Goal: Obtain resource: Download file/media

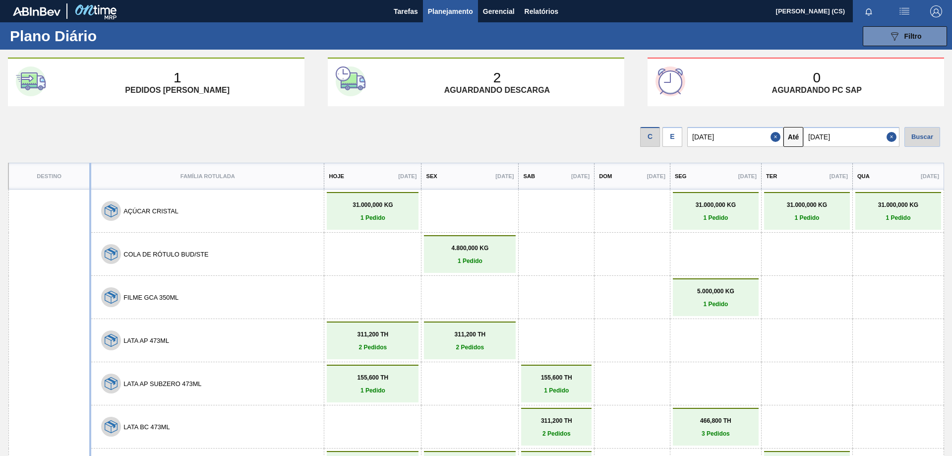
click at [679, 140] on div "E" at bounding box center [673, 137] width 20 height 20
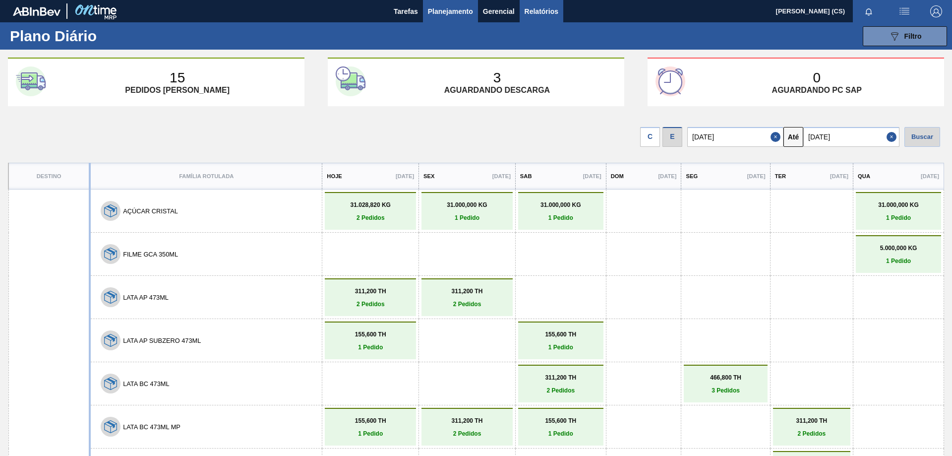
click at [528, 12] on span "Relatórios" at bounding box center [542, 11] width 34 height 12
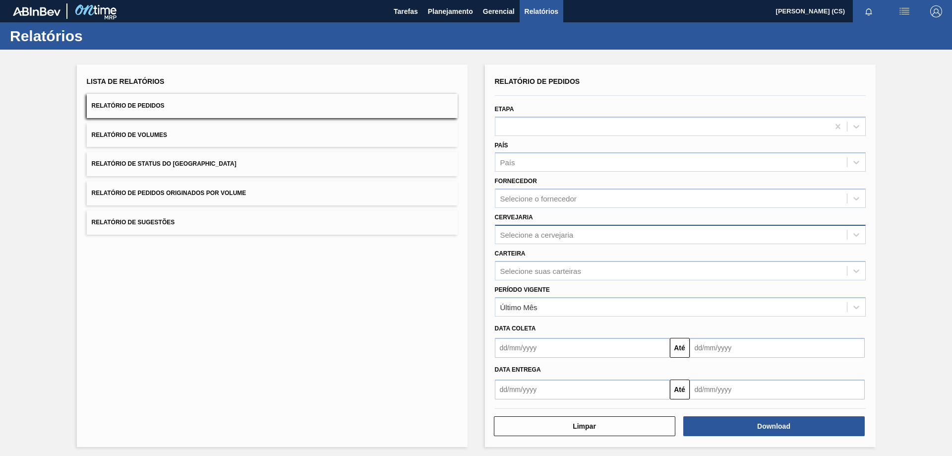
click at [524, 236] on div "Selecione a cervejaria" at bounding box center [536, 234] width 73 height 8
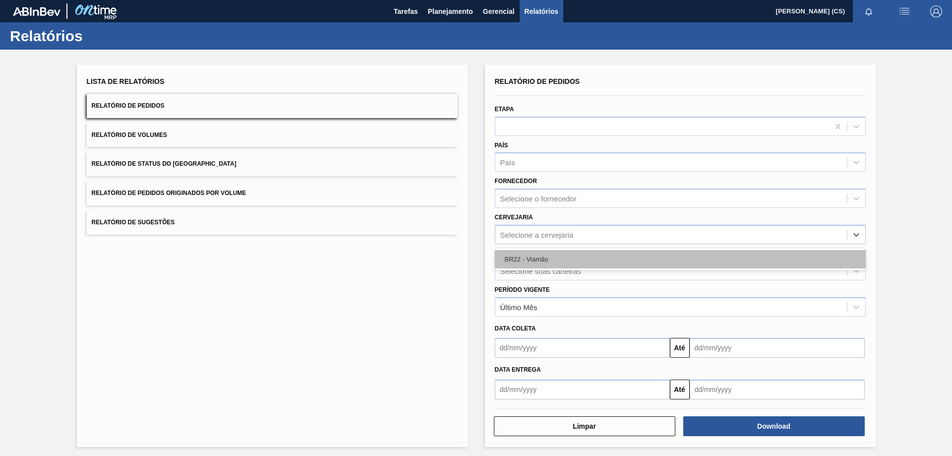
click at [518, 256] on div "BR22 - Viamão" at bounding box center [680, 259] width 371 height 18
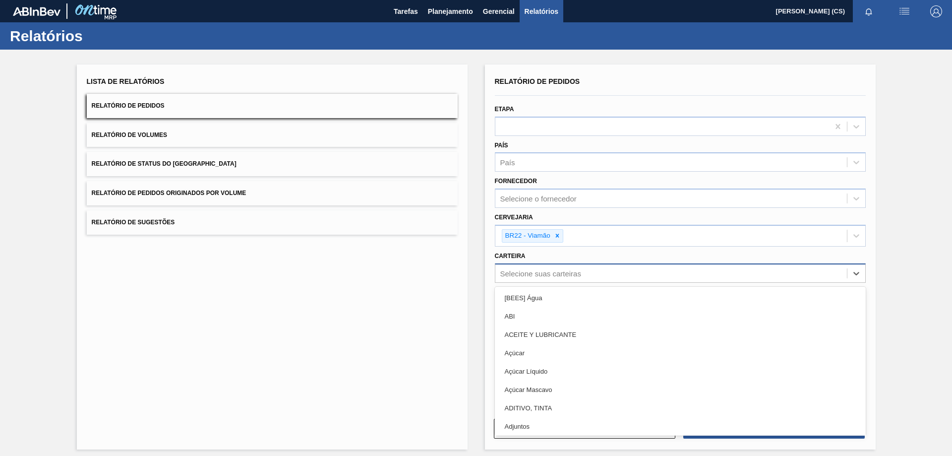
click at [520, 270] on div "Selecione suas carteiras" at bounding box center [540, 273] width 81 height 8
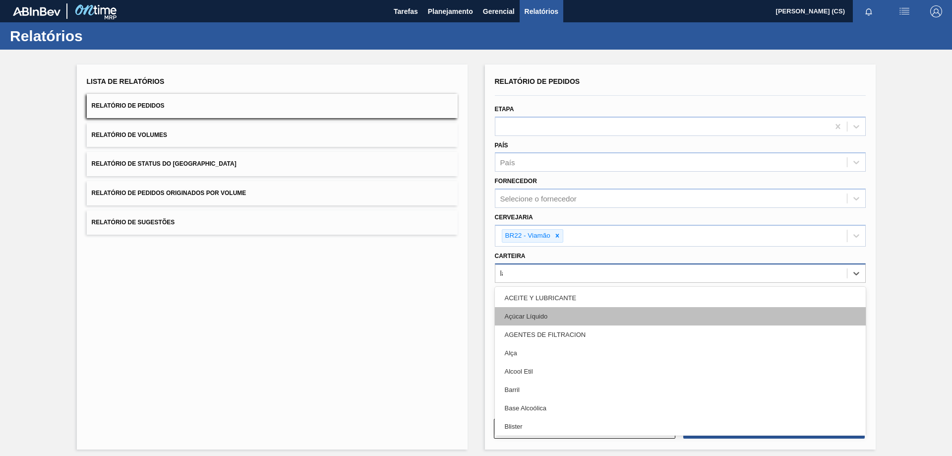
type input "lata"
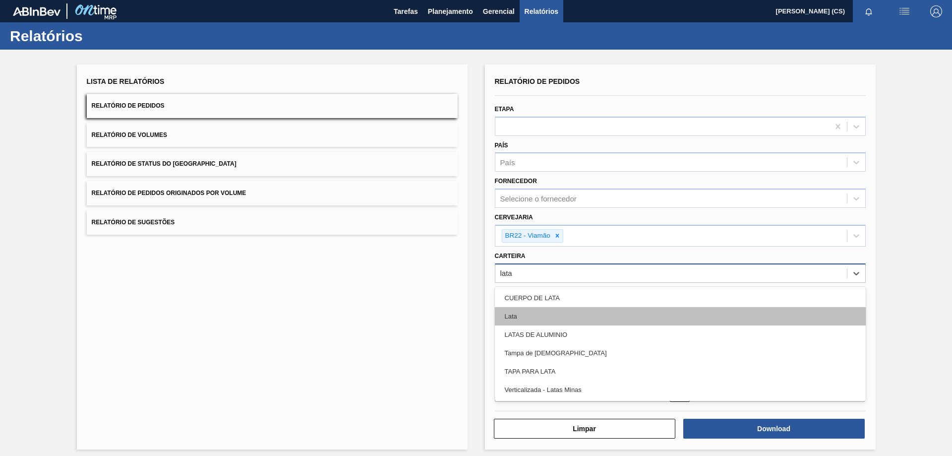
click at [521, 319] on div "Lata" at bounding box center [680, 316] width 371 height 18
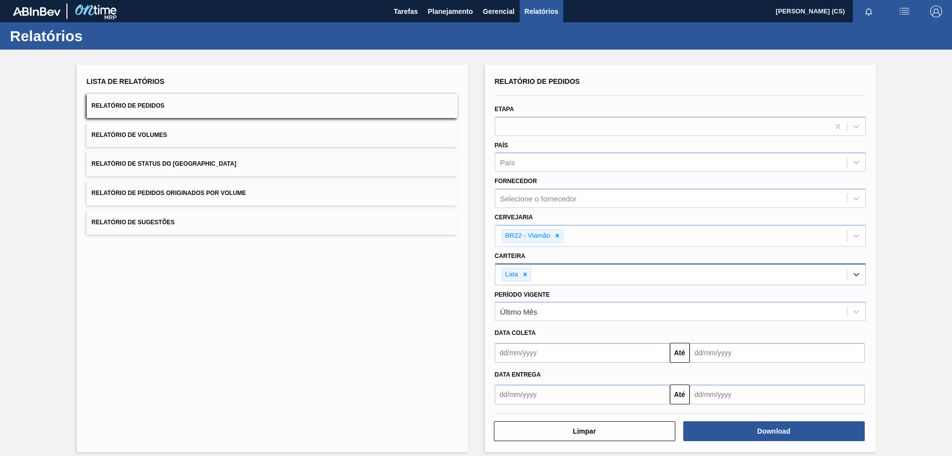
scroll to position [8, 0]
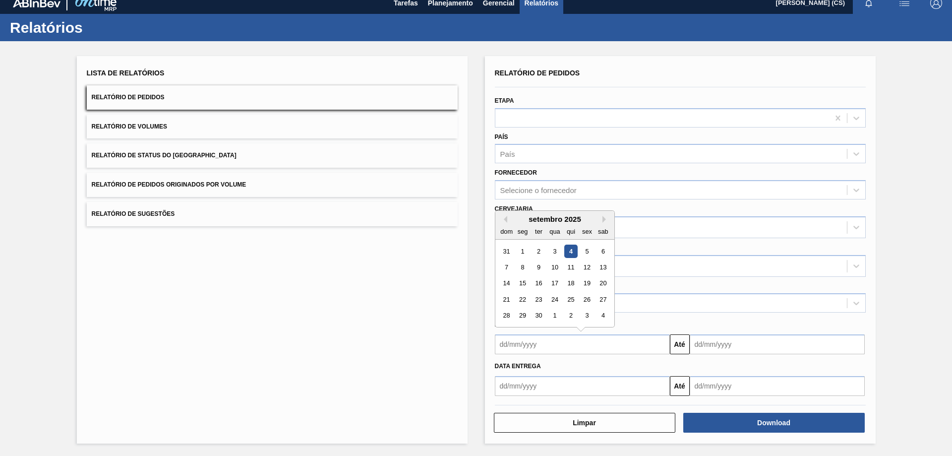
click at [517, 348] on input "text" at bounding box center [582, 344] width 175 height 20
click at [588, 247] on div "5" at bounding box center [586, 251] width 13 height 13
click at [545, 337] on input "[DATE]" at bounding box center [582, 344] width 175 height 20
click at [601, 253] on div "6" at bounding box center [602, 251] width 13 height 13
type input "[DATE]"
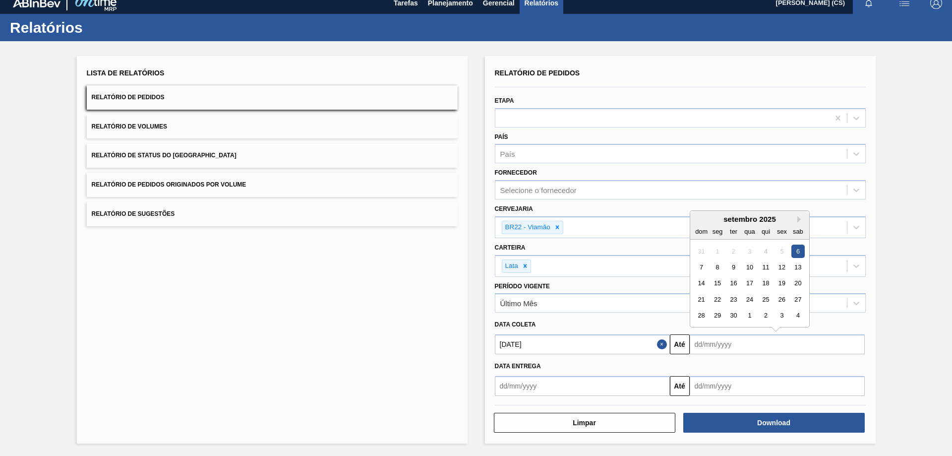
click at [717, 341] on input "text" at bounding box center [777, 344] width 175 height 20
click at [730, 313] on div "30" at bounding box center [733, 315] width 13 height 13
type input "[DATE]"
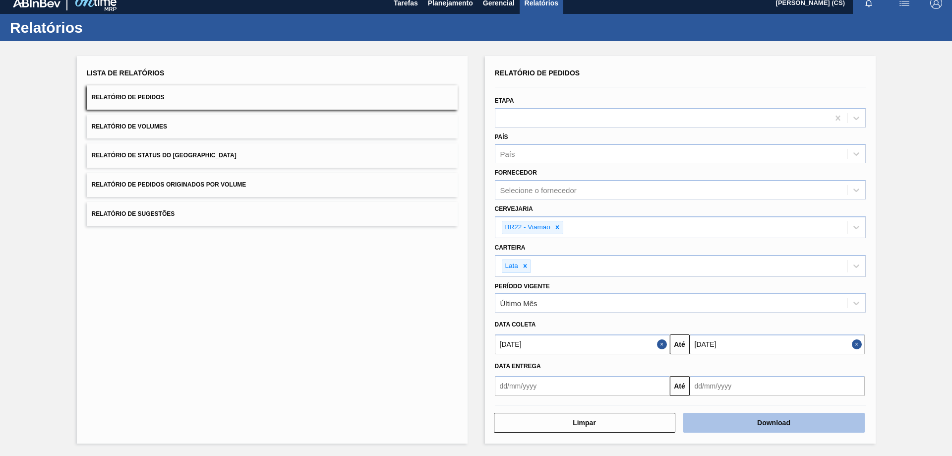
click at [742, 423] on button "Download" at bounding box center [774, 423] width 182 height 20
